Goal: Task Accomplishment & Management: Use online tool/utility

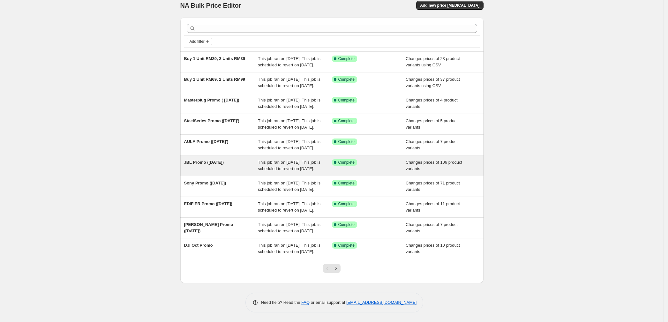
scroll to position [72, 0]
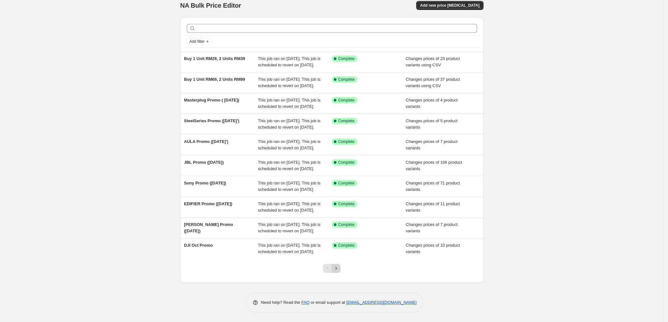
click at [339, 267] on icon "Next" at bounding box center [336, 268] width 6 height 6
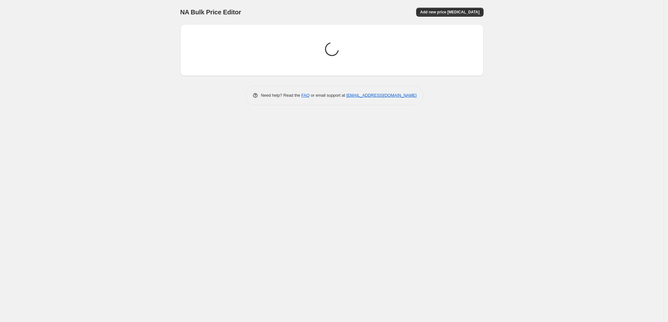
scroll to position [0, 0]
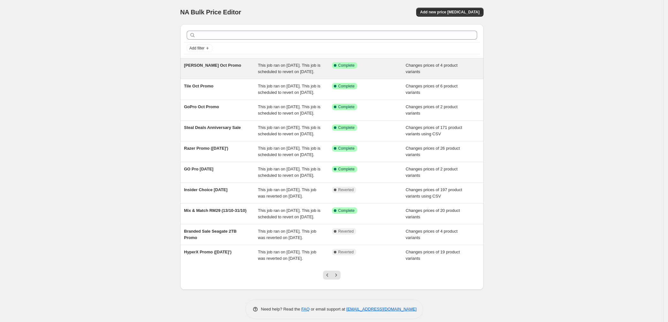
click at [316, 69] on div "This job ran on 6 October 2025. This job is scheduled to revert on 31 October 2…" at bounding box center [295, 68] width 74 height 13
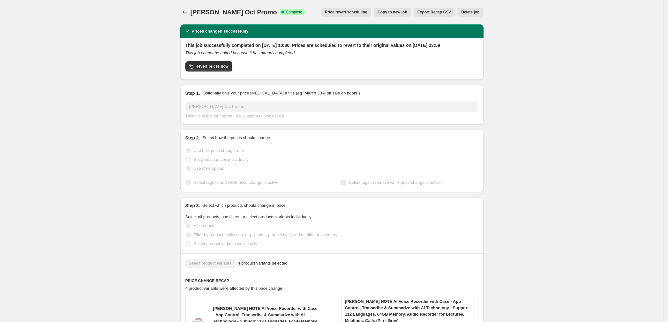
drag, startPoint x: 470, startPoint y: 13, endPoint x: 449, endPoint y: 55, distance: 47.4
click at [474, 12] on span "Delete job" at bounding box center [470, 12] width 18 height 5
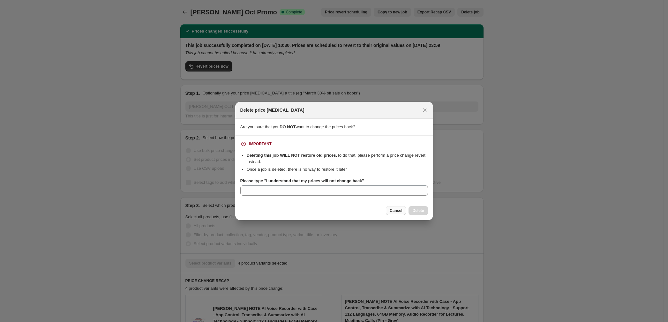
click at [398, 210] on span "Cancel" at bounding box center [396, 210] width 12 height 5
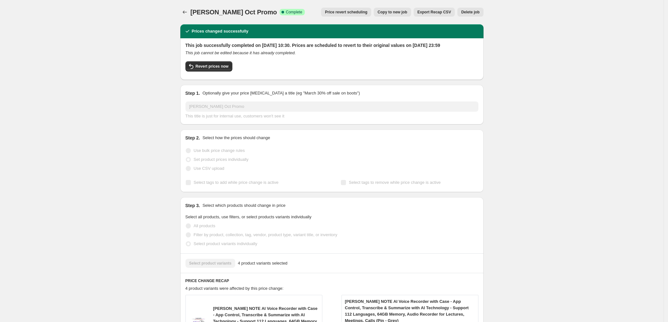
click at [348, 15] on button "Price revert scheduling" at bounding box center [346, 12] width 50 height 9
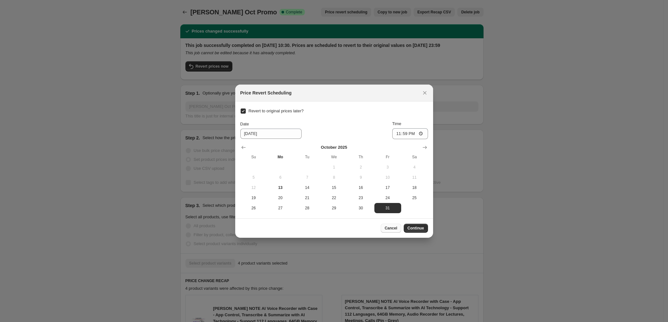
click at [391, 225] on button "Cancel" at bounding box center [391, 228] width 20 height 9
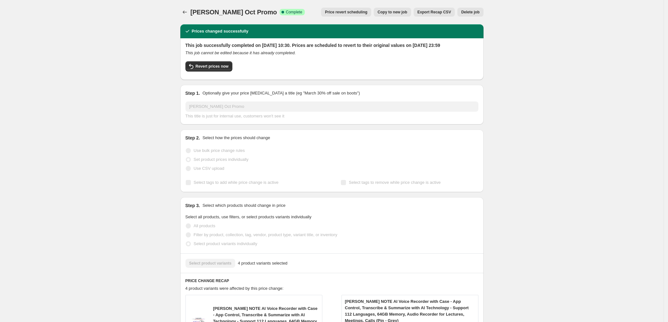
click at [473, 14] on span "Delete job" at bounding box center [470, 12] width 18 height 5
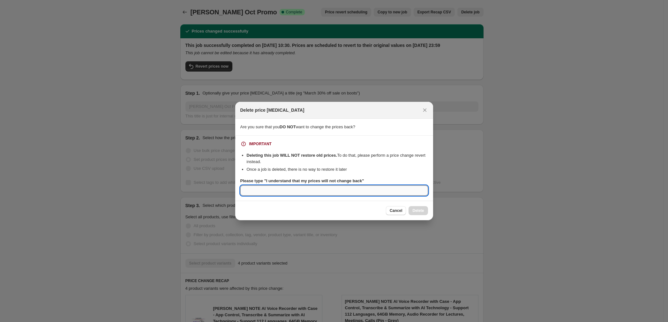
click at [355, 190] on input "Please type "I understand that my prices will not change back"" at bounding box center [334, 190] width 188 height 10
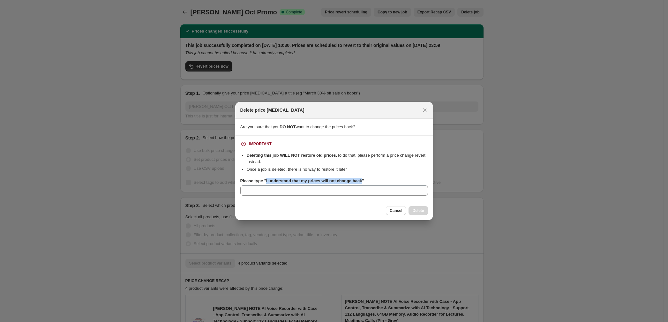
drag, startPoint x: 265, startPoint y: 182, endPoint x: 359, endPoint y: 181, distance: 93.8
click at [359, 181] on b "Please type "I understand that my prices will not change back"" at bounding box center [302, 180] width 124 height 5
copy b "I understand that my prices will not change back"
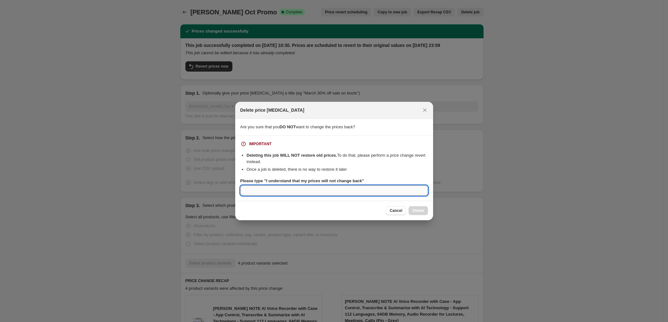
click at [344, 190] on input "Please type "I understand that my prices will not change back"" at bounding box center [334, 190] width 188 height 10
paste input "I understand that my prices will not change back"
type input "I understand that my prices will not change back"
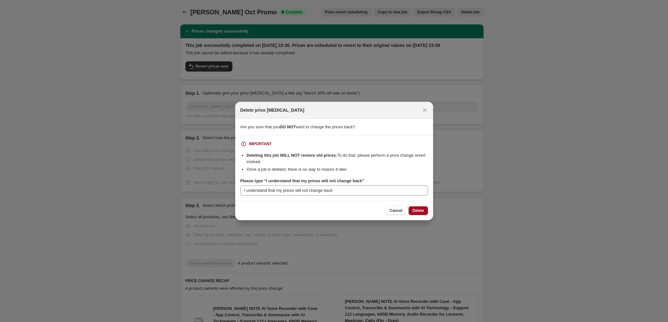
click at [421, 210] on span "Delete" at bounding box center [417, 210] width 11 height 5
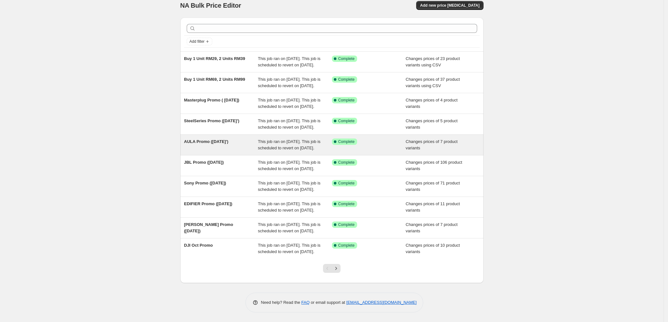
scroll to position [72, 0]
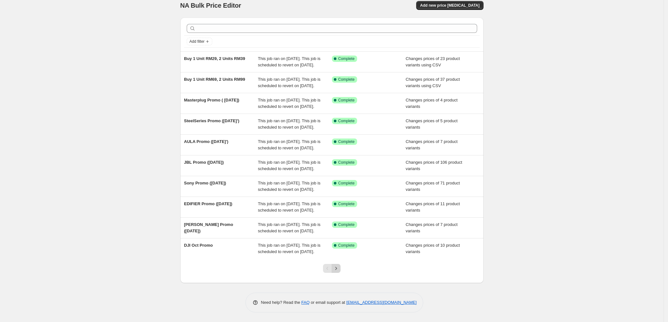
click at [337, 267] on icon "Next" at bounding box center [336, 268] width 6 height 6
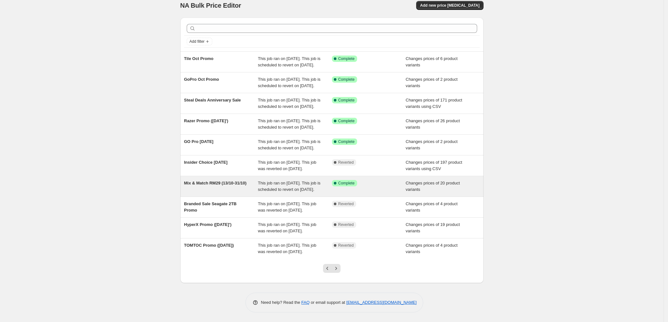
click at [299, 181] on span "This job ran on 12 October 2025. This job is scheduled to revert on 31 October …" at bounding box center [289, 186] width 63 height 11
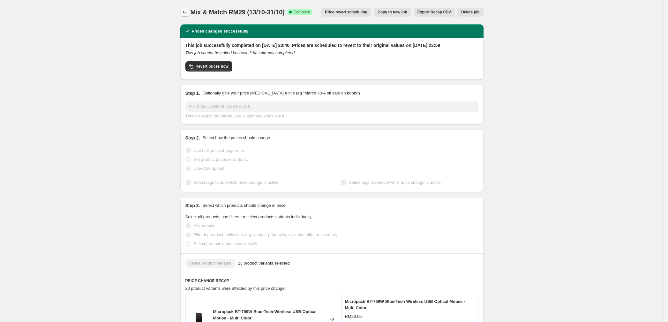
click at [186, 11] on icon "Price change jobs" at bounding box center [185, 12] width 6 height 6
